Goal: Task Accomplishment & Management: Use online tool/utility

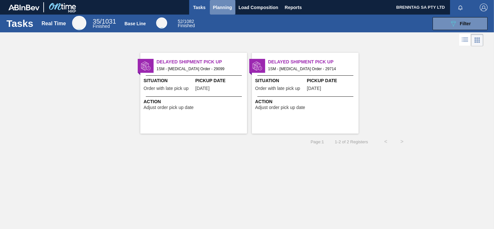
click at [229, 6] on span "Planning" at bounding box center [222, 8] width 19 height 8
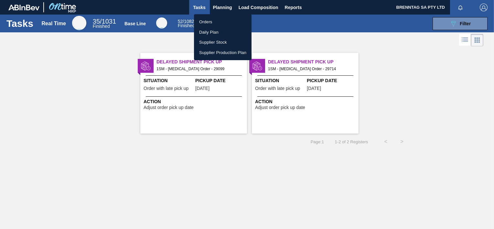
click at [211, 21] on li "Orders" at bounding box center [223, 22] width 58 height 10
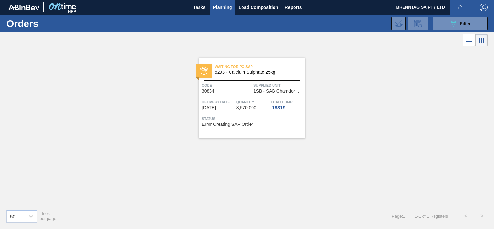
click at [442, 33] on div "089F7B8B-B2A5-4AFE-B5C0-19BA573D28AC Filter Portal Order Code × 30834 PO SAP Co…" at bounding box center [295, 23] width 392 height 19
click at [442, 26] on button "089F7B8B-B2A5-4AFE-B5C0-19BA573D28AC Filter" at bounding box center [460, 23] width 55 height 13
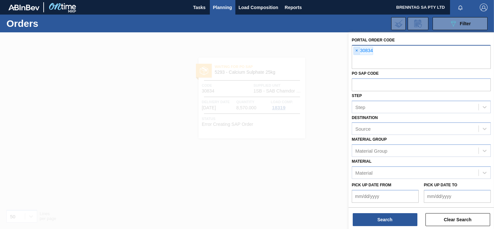
click at [356, 49] on span "×" at bounding box center [357, 51] width 6 height 8
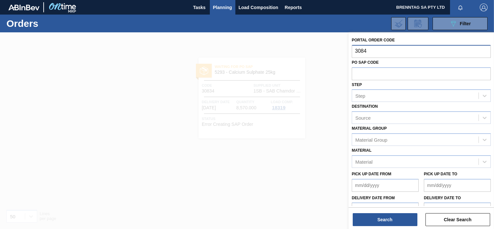
type input "30848"
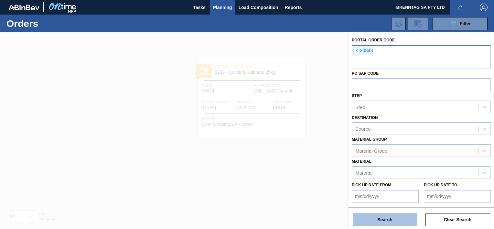
click at [401, 219] on button "Search" at bounding box center [385, 219] width 65 height 13
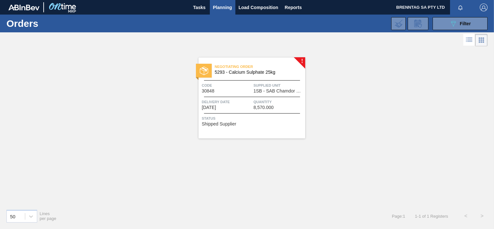
click at [249, 98] on div "Negotiating Order 5293 - Calcium Sulphate 25kg Code 30848 Supplied Unit 1SB - S…" at bounding box center [252, 98] width 107 height 81
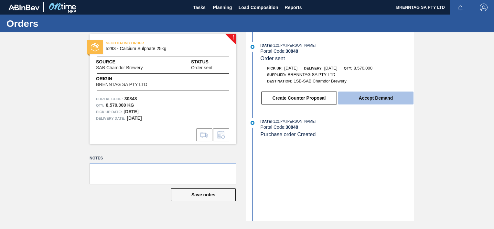
click at [376, 100] on button "Accept Demand" at bounding box center [375, 97] width 75 height 13
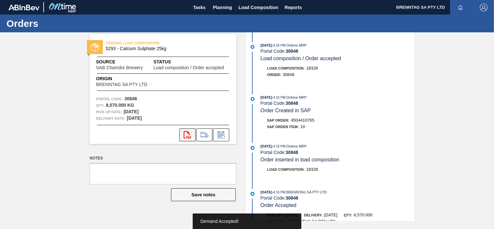
click at [190, 134] on icon "svg{fill:#ff0000}" at bounding box center [188, 135] width 8 height 8
